Goal: Task Accomplishment & Management: Use online tool/utility

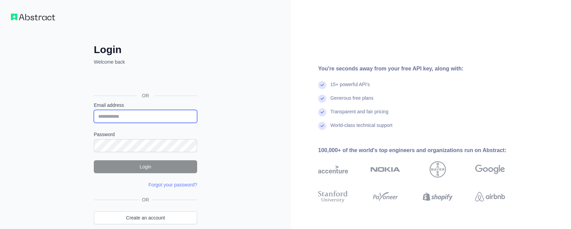
click at [155, 121] on input "Email address" at bounding box center [145, 116] width 103 height 13
type input "**********"
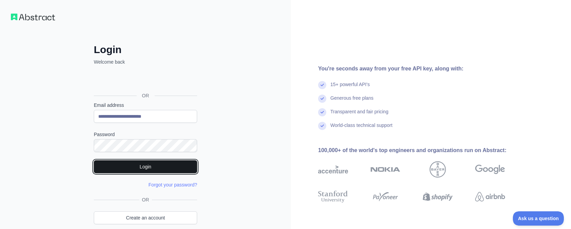
click at [163, 163] on button "Login" at bounding box center [145, 166] width 103 height 13
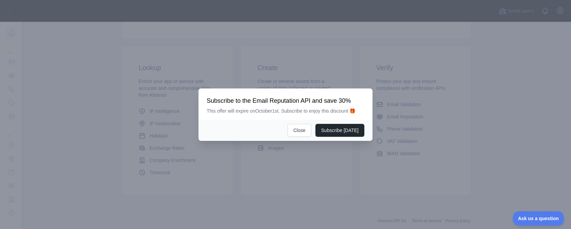
scroll to position [96, 0]
click at [292, 131] on button "Close" at bounding box center [299, 130] width 24 height 13
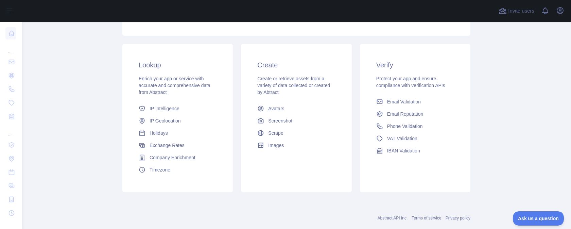
scroll to position [0, 0]
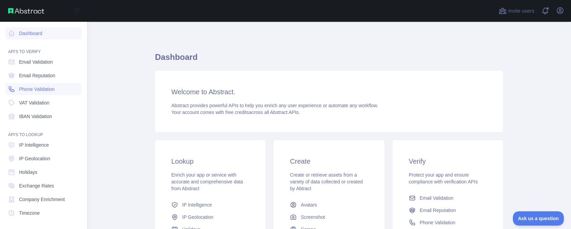
click at [47, 89] on span "Phone Validation" at bounding box center [37, 89] width 36 height 7
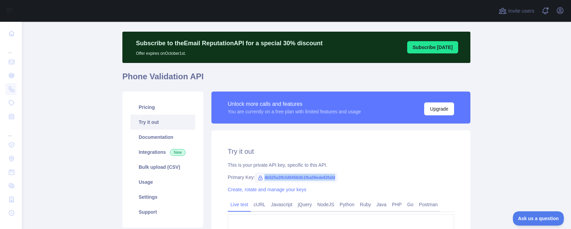
drag, startPoint x: 349, startPoint y: 178, endPoint x: 264, endPoint y: 178, distance: 84.3
click at [264, 178] on div "Primary Key: 4b525a3fb3d9458db1fba59ede63fafd" at bounding box center [341, 177] width 226 height 7
copy span "4b525a3fb3d9458db1fba59ede63fafd"
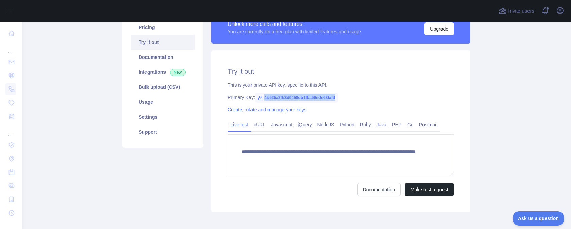
scroll to position [125, 0]
